Goal: Information Seeking & Learning: Learn about a topic

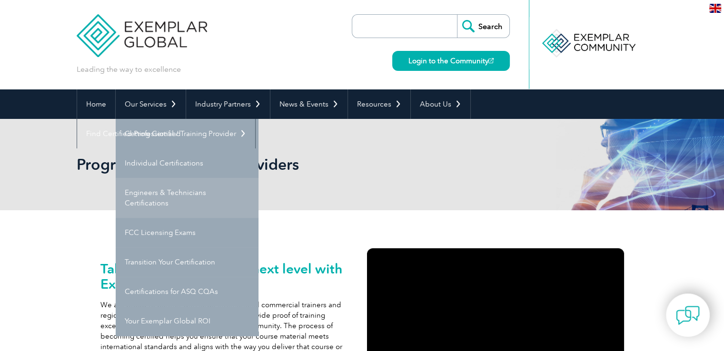
click at [164, 199] on link "Engineers & Technicians Certifications" at bounding box center [187, 198] width 143 height 40
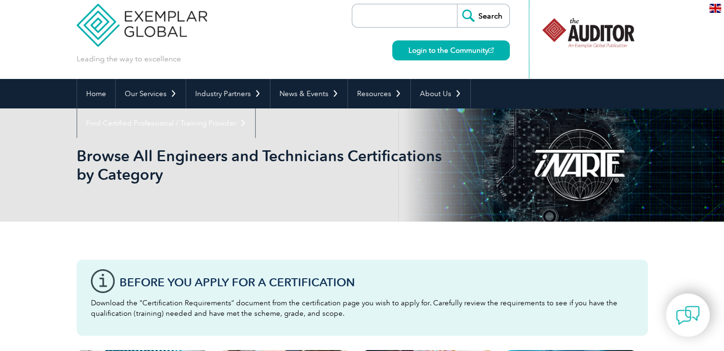
scroll to position [13, 0]
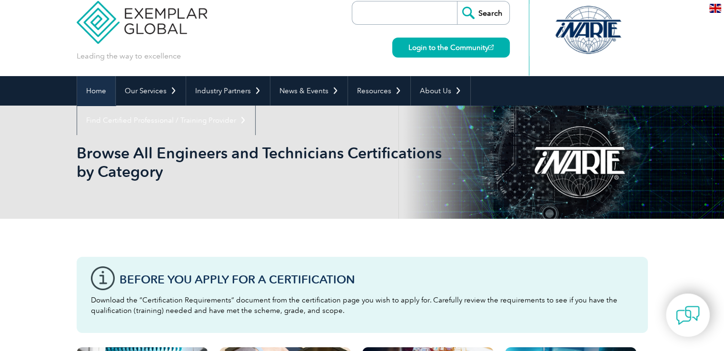
click at [92, 88] on link "Home" at bounding box center [96, 91] width 38 height 30
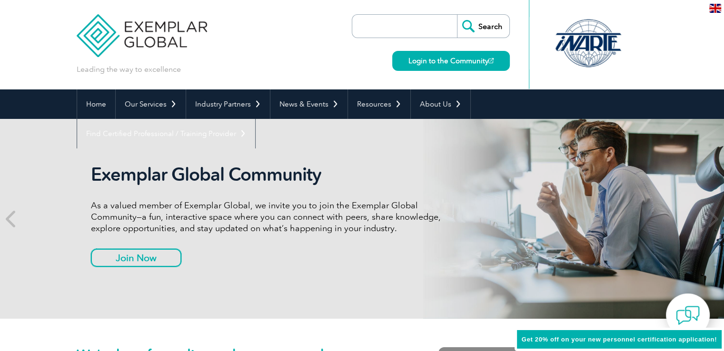
click at [130, 261] on link "Join Now" at bounding box center [136, 258] width 90 height 18
